Goal: Information Seeking & Learning: Learn about a topic

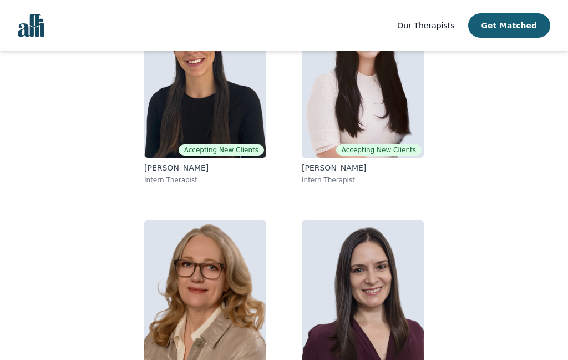
scroll to position [175, 0]
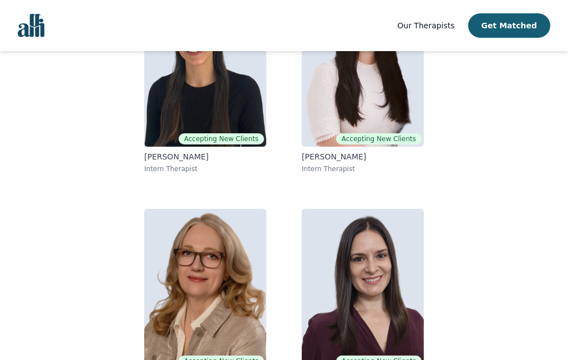
click at [190, 279] on img at bounding box center [205, 289] width 122 height 160
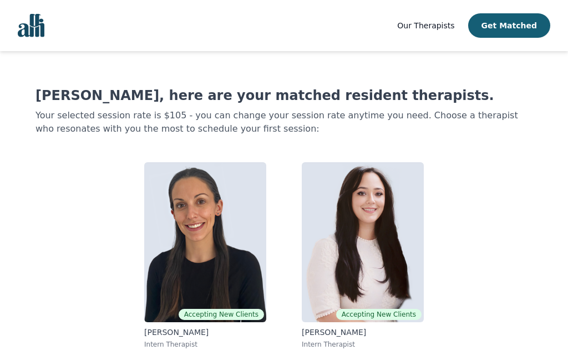
scroll to position [219, 0]
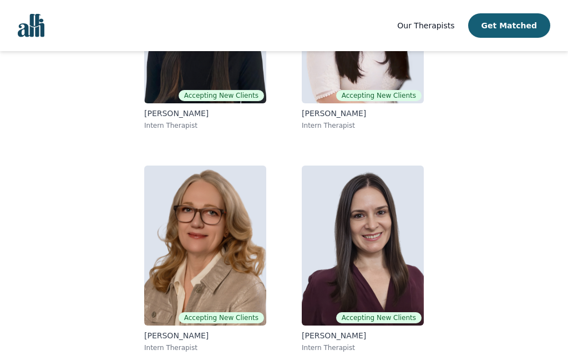
click at [358, 259] on img at bounding box center [363, 245] width 122 height 160
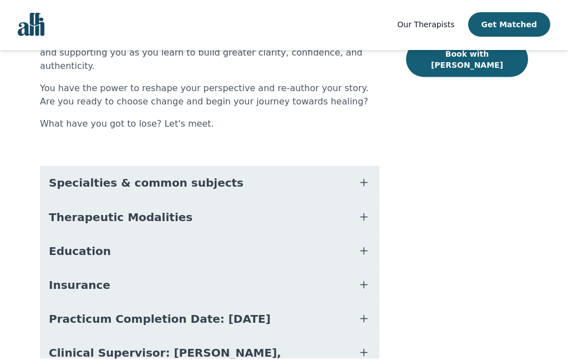
scroll to position [250, 0]
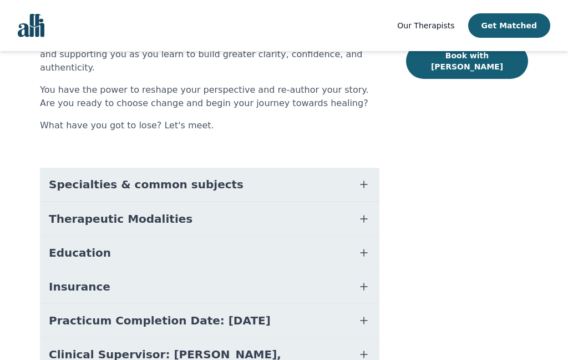
click at [70, 176] on span "Specialties & common subjects" at bounding box center [146, 184] width 195 height 16
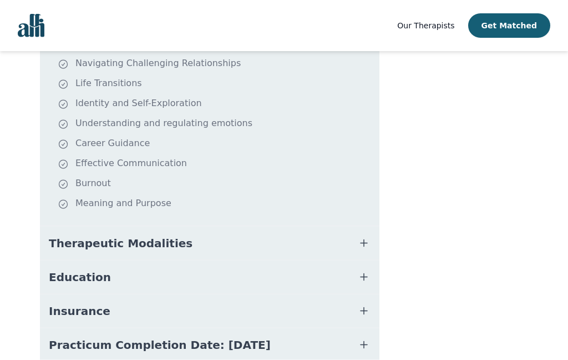
scroll to position [439, 0]
click at [80, 235] on span "Therapeutic Modalities" at bounding box center [121, 243] width 144 height 16
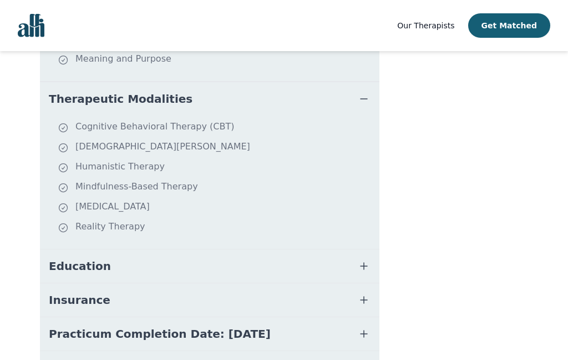
scroll to position [596, 0]
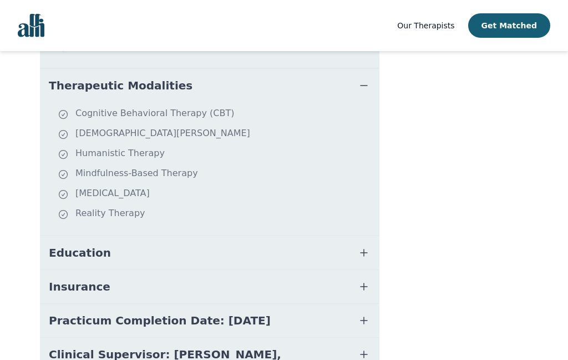
click at [63, 245] on span "Education" at bounding box center [80, 253] width 62 height 16
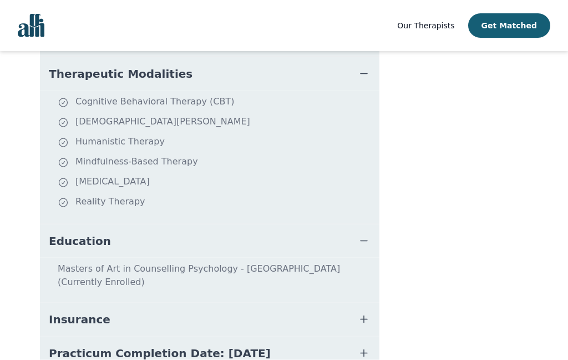
scroll to position [640, 0]
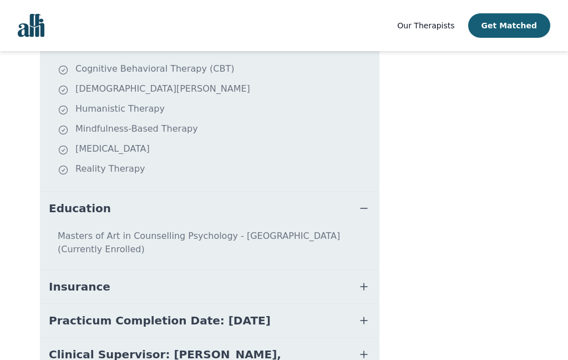
click at [72, 270] on button "Insurance" at bounding box center [210, 286] width 340 height 33
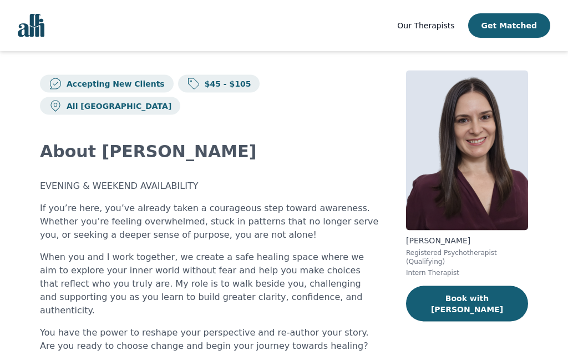
scroll to position [0, 0]
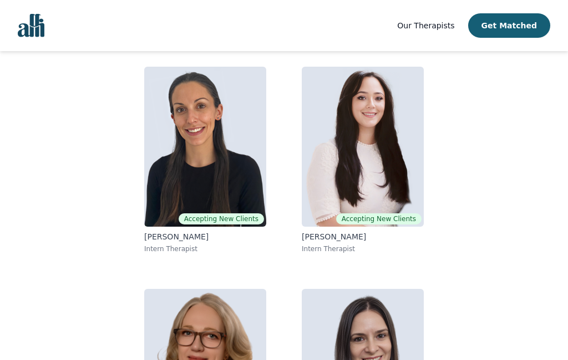
scroll to position [93, 0]
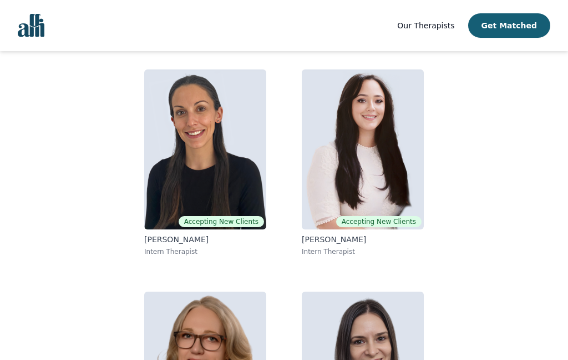
click at [341, 175] on img at bounding box center [363, 149] width 122 height 160
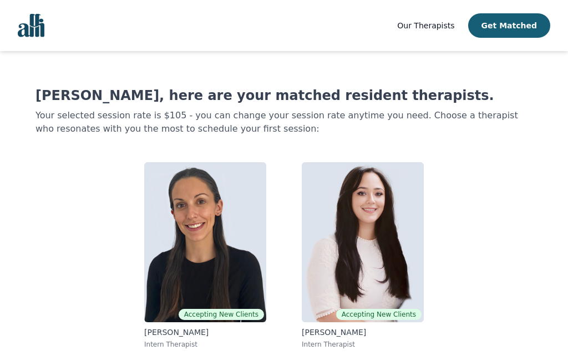
scroll to position [93, 0]
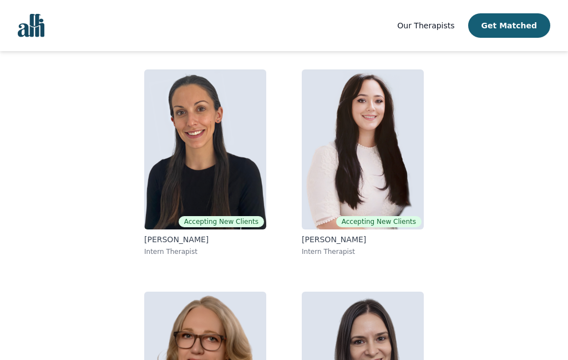
click at [201, 154] on img at bounding box center [205, 149] width 122 height 160
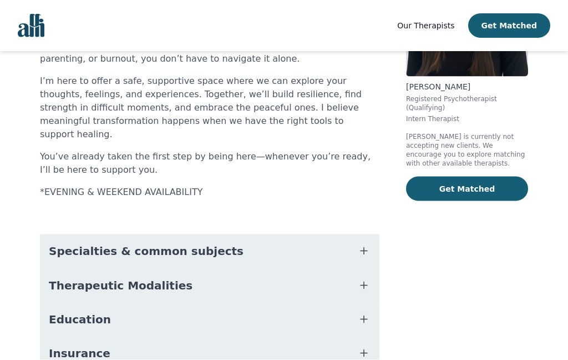
scroll to position [174, 0]
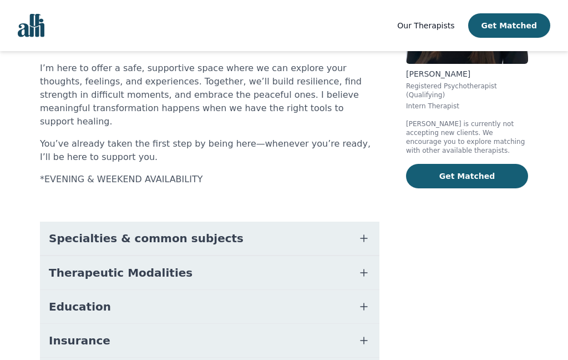
click at [63, 230] on span "Specialties & common subjects" at bounding box center [146, 238] width 195 height 16
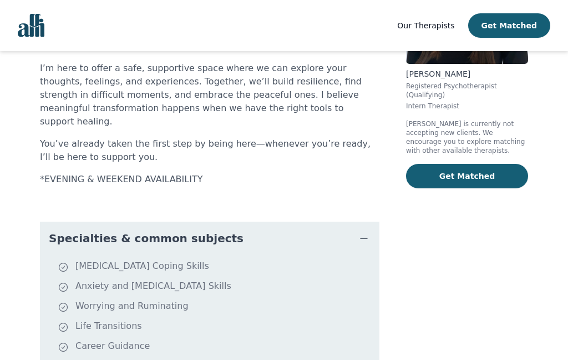
click at [4, 141] on main "Not Accepting New Clients $45 - $105 All Canada About [PERSON_NAME] Life can fe…" at bounding box center [284, 291] width 568 height 829
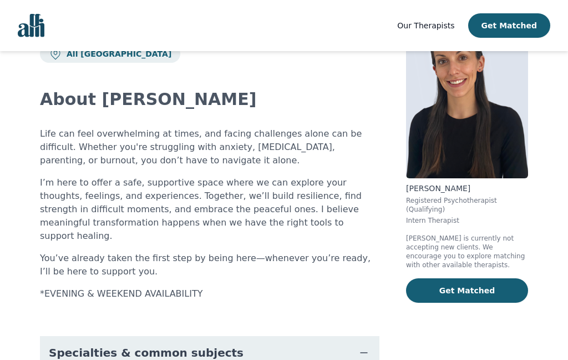
scroll to position [0, 0]
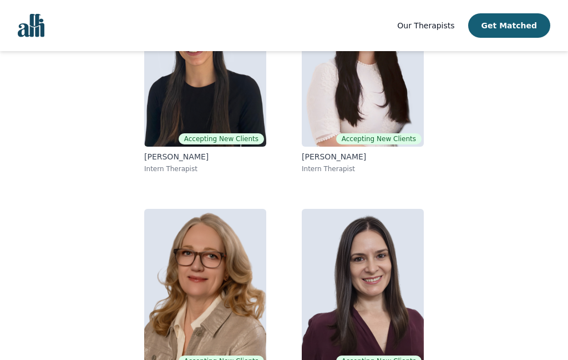
scroll to position [220, 0]
